Goal: Transaction & Acquisition: Obtain resource

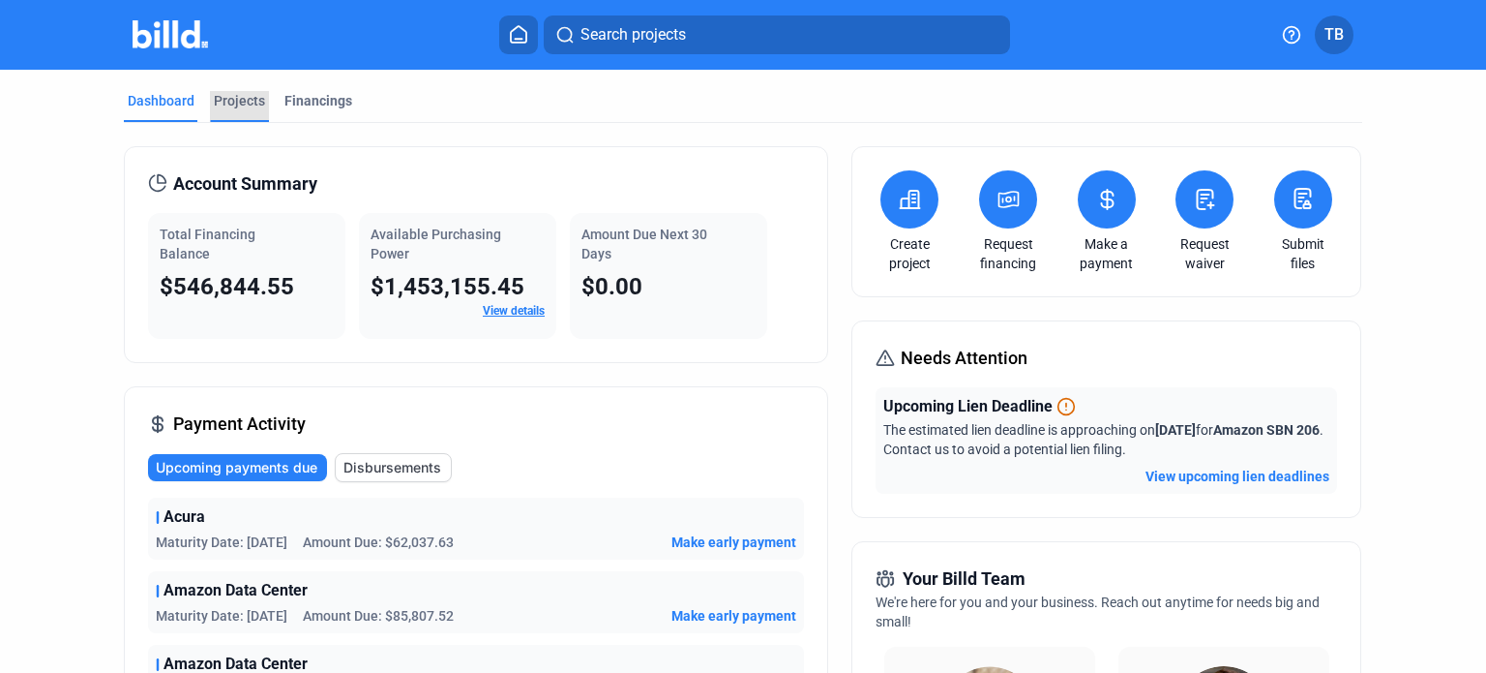
click at [232, 96] on div "Projects" at bounding box center [239, 100] width 51 height 19
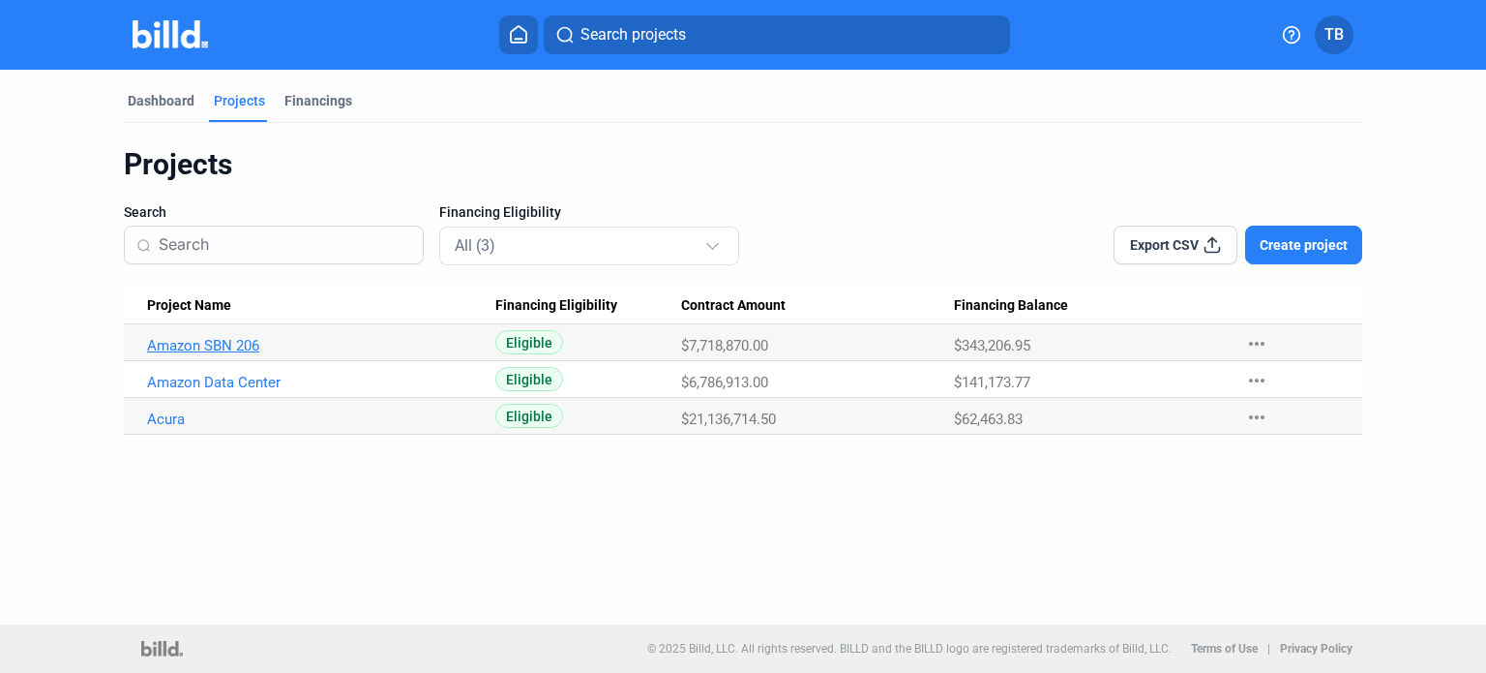
click at [217, 345] on link "Amazon SBN 206" at bounding box center [315, 345] width 336 height 17
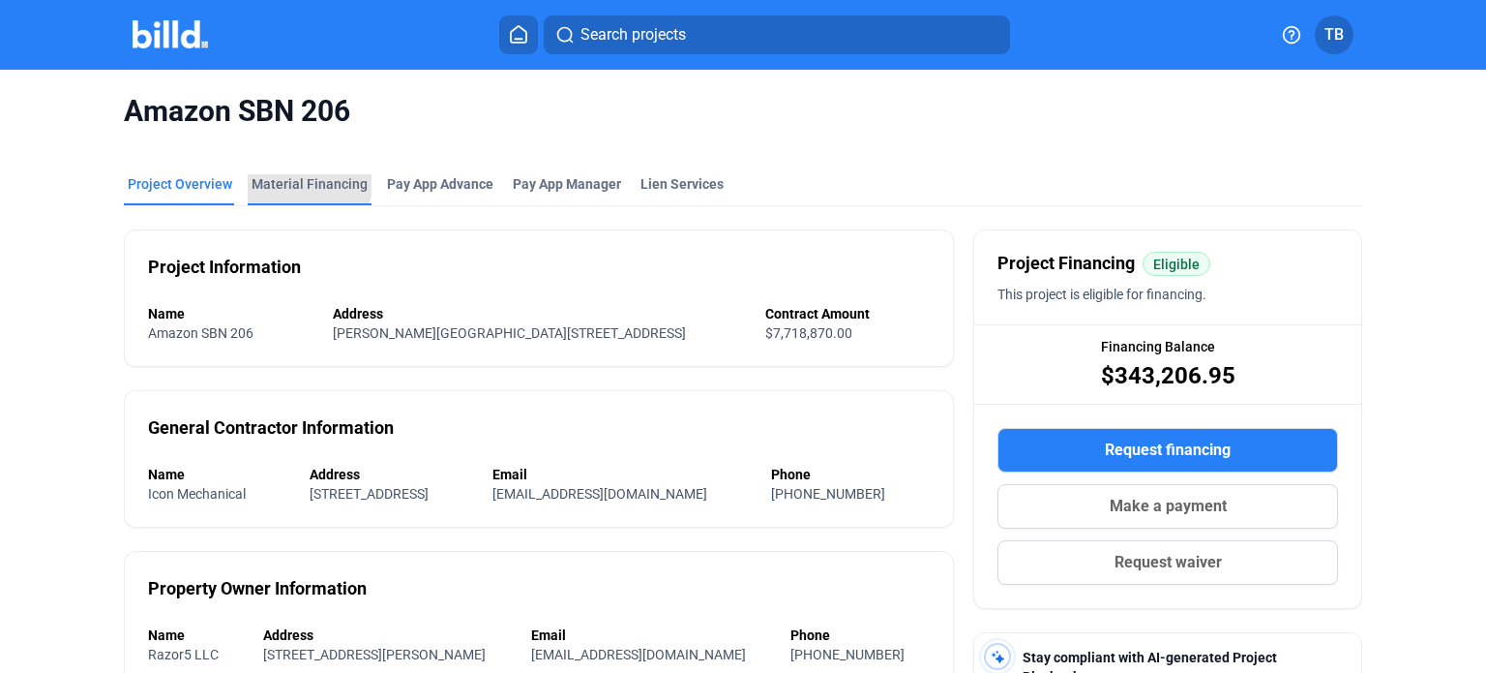
click at [293, 179] on div "Material Financing" at bounding box center [310, 183] width 116 height 19
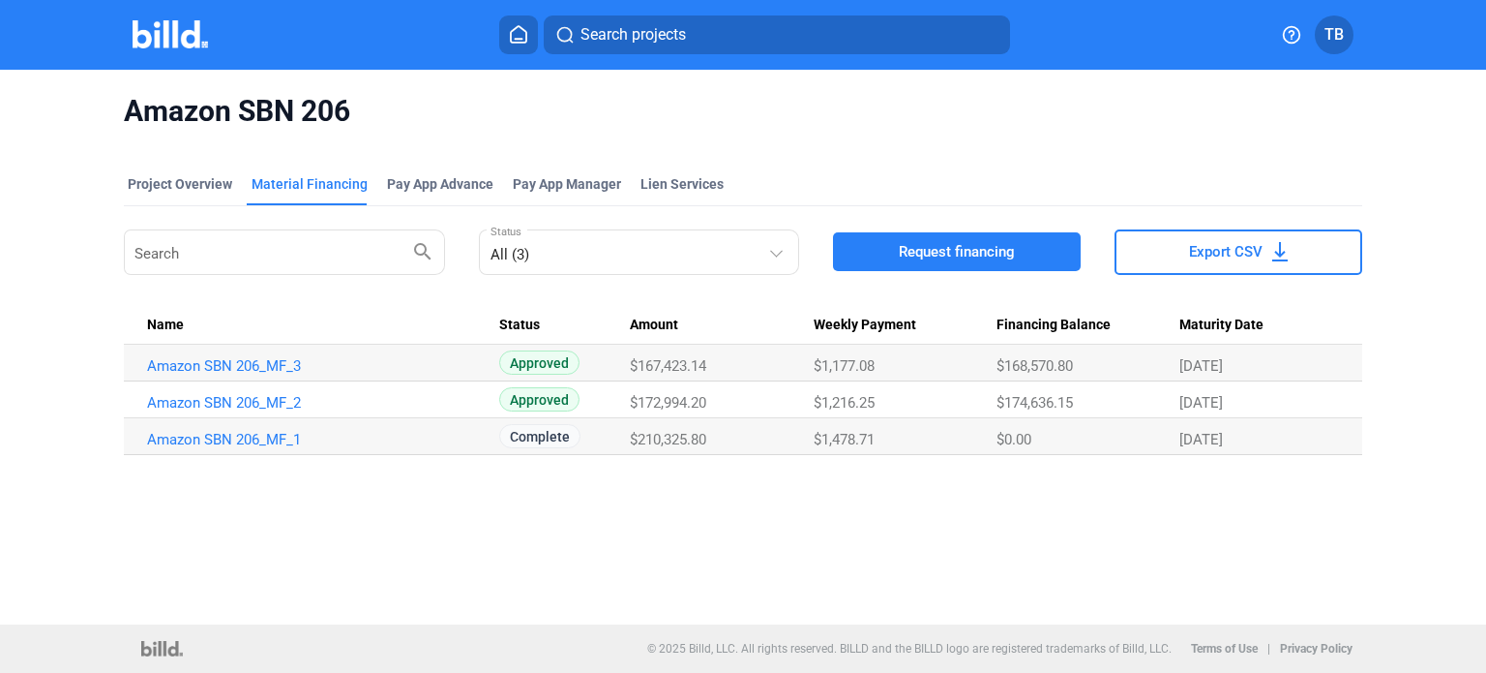
click at [166, 30] on img at bounding box center [171, 34] width 76 height 28
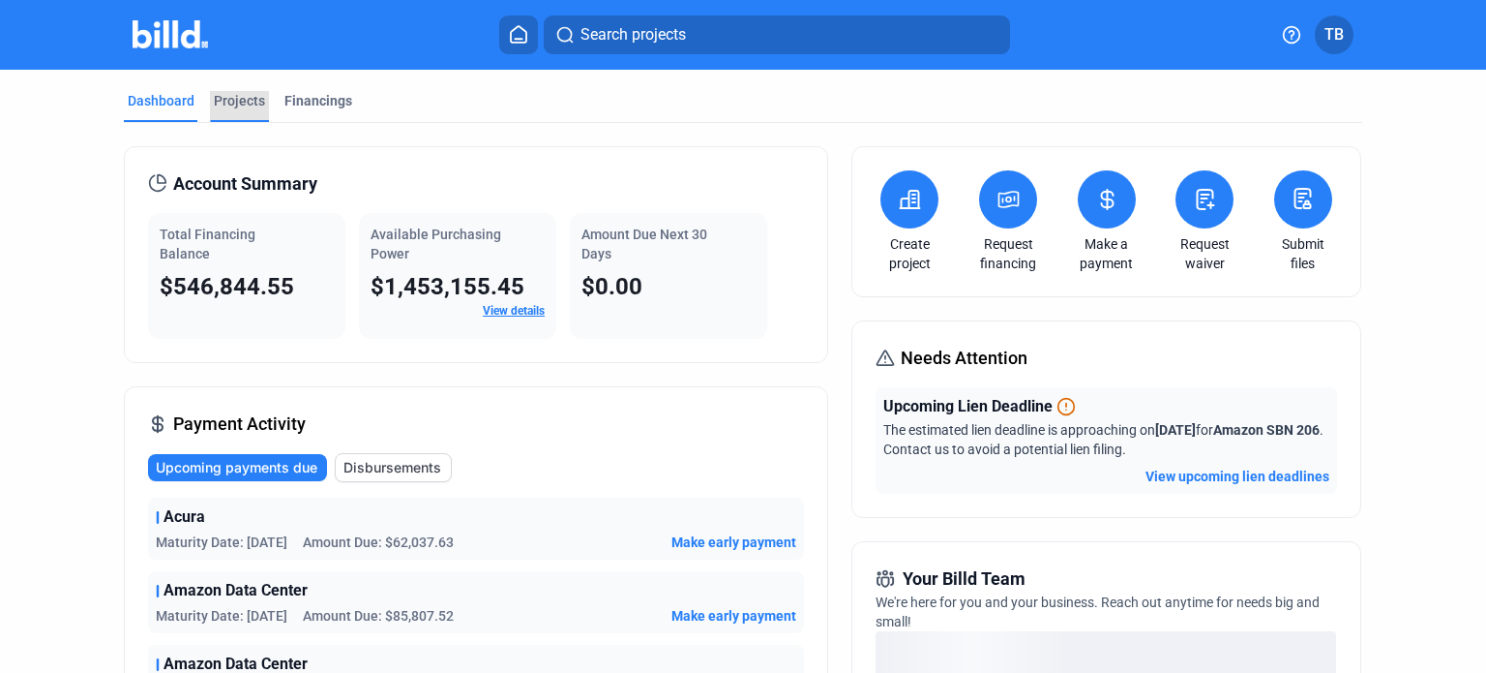
click at [226, 104] on div "Projects" at bounding box center [239, 100] width 51 height 19
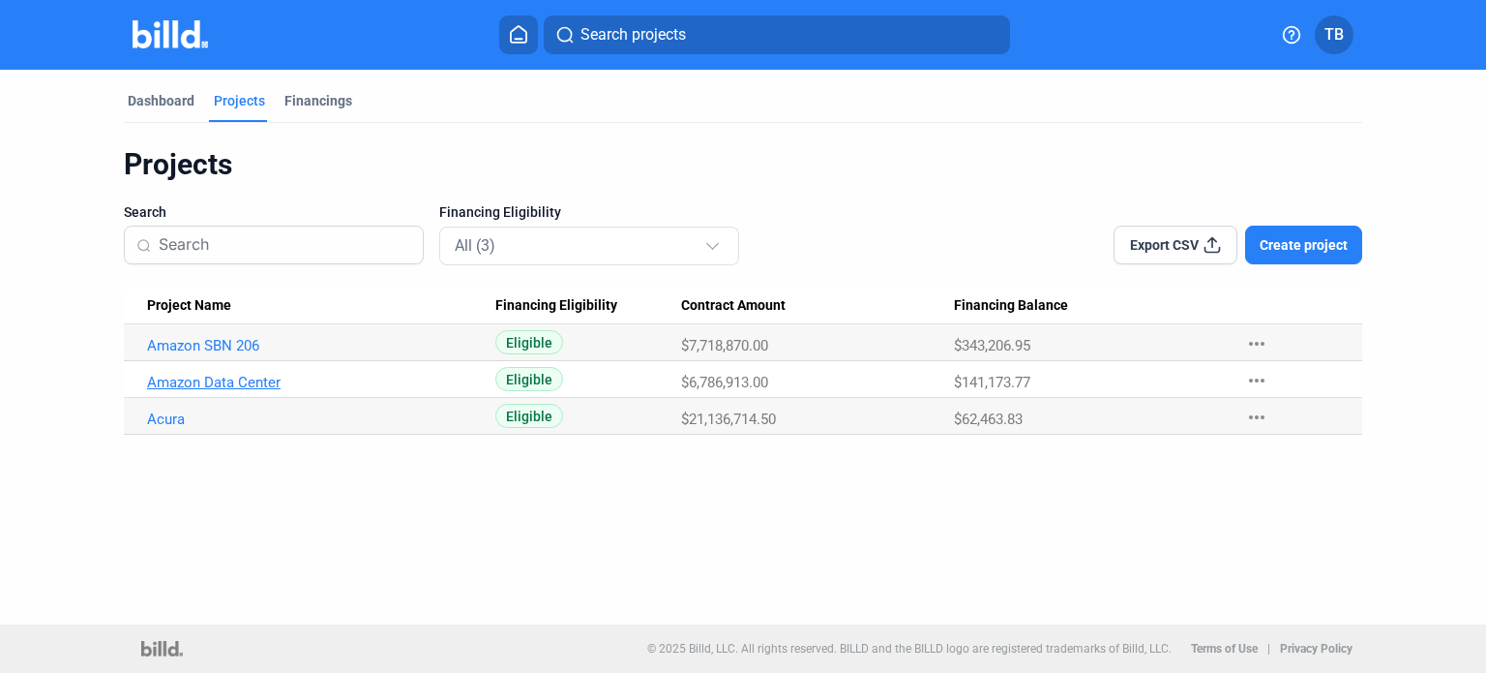
click at [250, 354] on link "Amazon Data Center" at bounding box center [315, 345] width 336 height 17
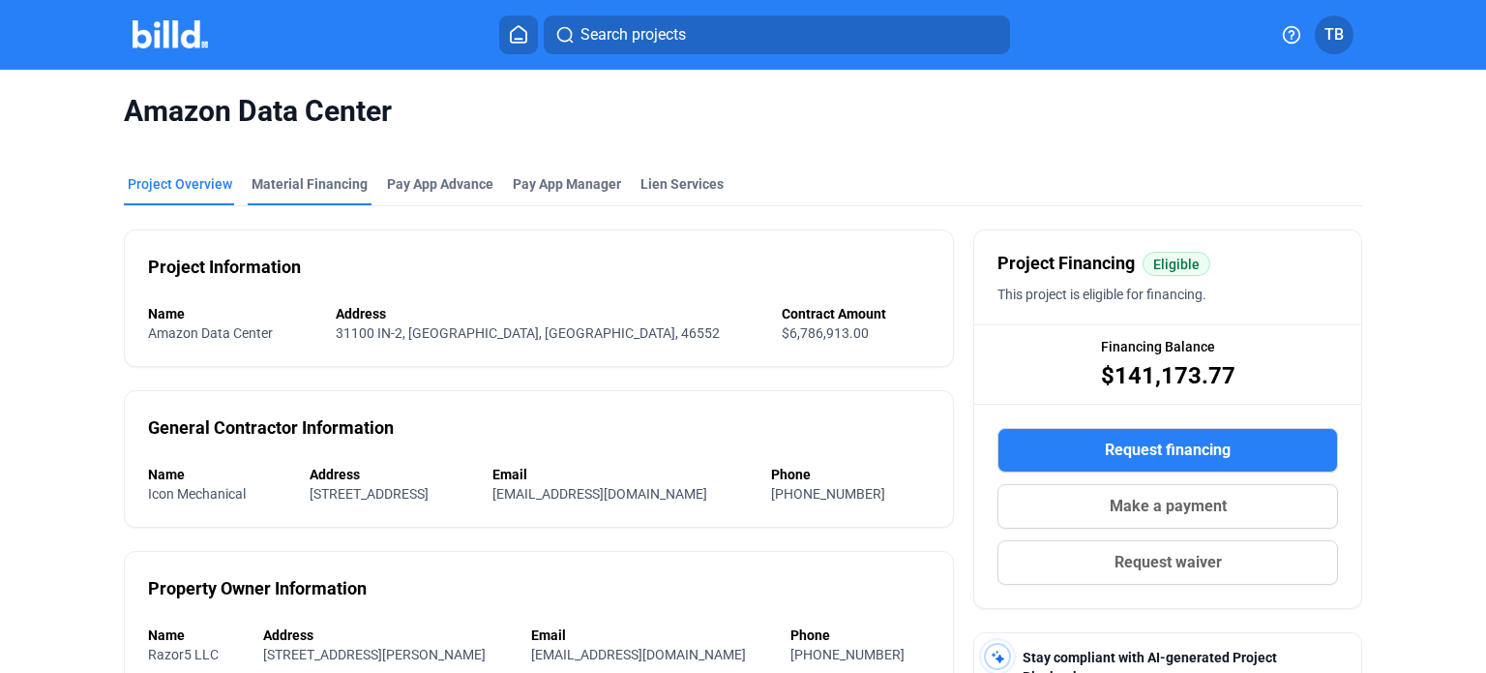
click at [312, 190] on div "Material Financing" at bounding box center [310, 183] width 116 height 19
